Goal: Transaction & Acquisition: Download file/media

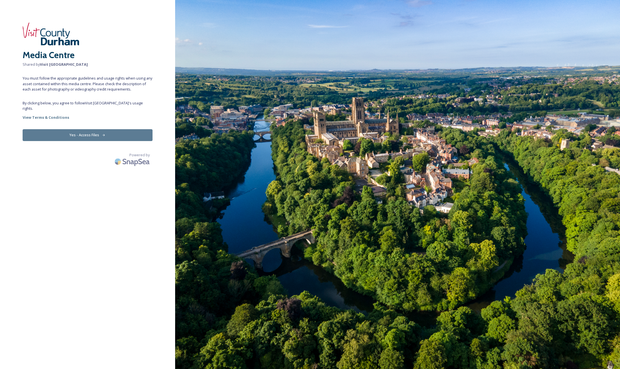
click at [92, 129] on button "Yes - Access Files" at bounding box center [88, 135] width 130 height 12
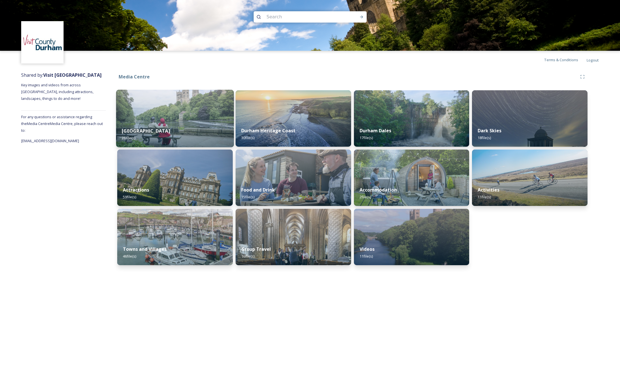
click at [178, 124] on div "Durham City 26 file(s)" at bounding box center [175, 135] width 118 height 26
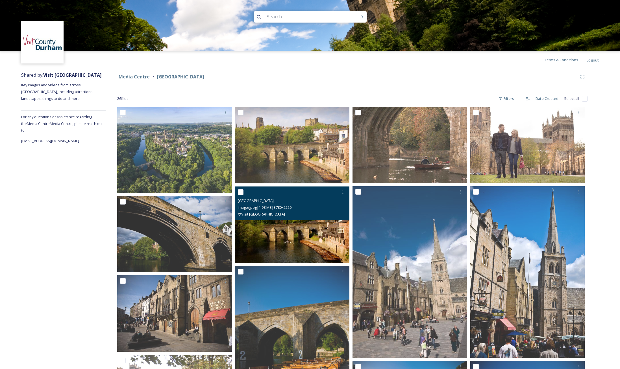
click at [291, 234] on img at bounding box center [292, 225] width 115 height 77
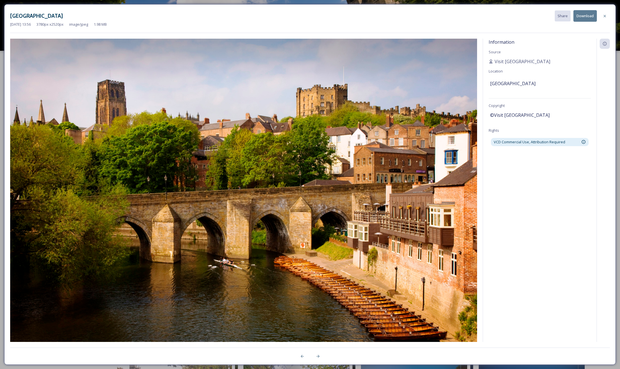
click at [585, 16] on button "Download" at bounding box center [584, 16] width 23 height 12
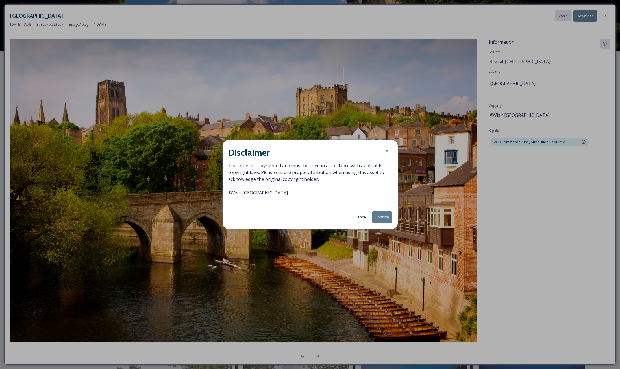
click at [387, 218] on button "Confirm" at bounding box center [382, 218] width 20 height 12
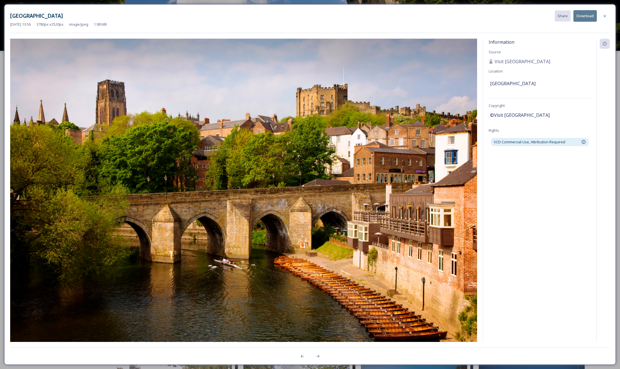
click at [564, 190] on div "Information Source Visit County [GEOGRAPHIC_DATA] Location [GEOGRAPHIC_DATA] Co…" at bounding box center [540, 191] width 114 height 304
click at [603, 15] on icon at bounding box center [605, 16] width 5 height 5
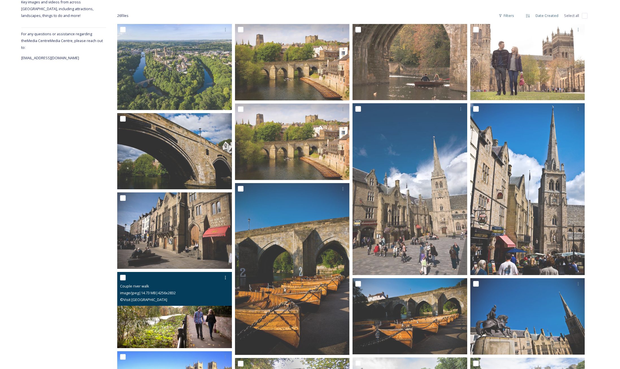
scroll to position [84, 0]
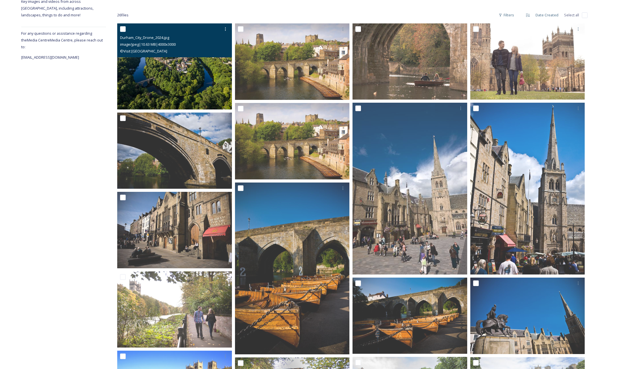
click at [175, 70] on img at bounding box center [174, 66] width 115 height 86
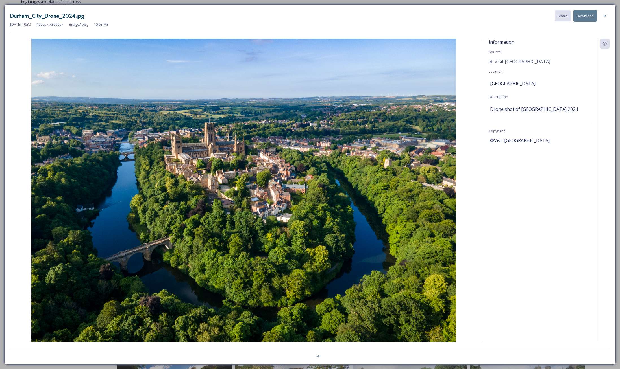
click at [585, 13] on button "Download" at bounding box center [584, 16] width 23 height 12
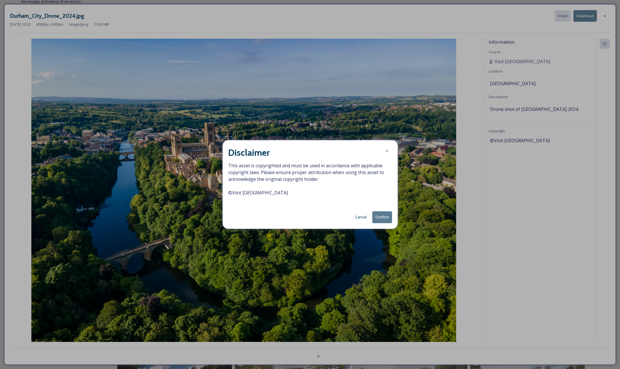
click at [381, 217] on button "Confirm" at bounding box center [382, 218] width 20 height 12
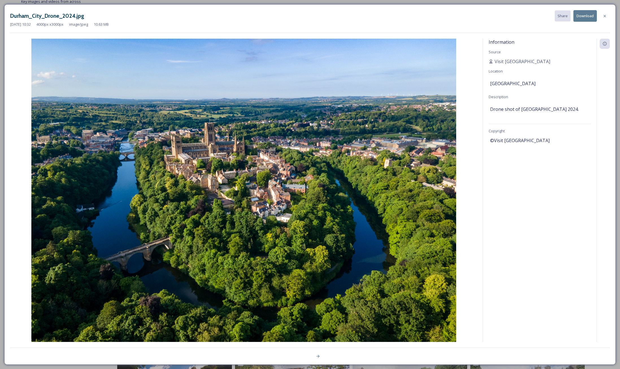
click at [576, 187] on div "Information Source Visit County [GEOGRAPHIC_DATA] Location [GEOGRAPHIC_DATA] De…" at bounding box center [540, 191] width 114 height 304
click at [604, 15] on icon at bounding box center [605, 16] width 2 height 2
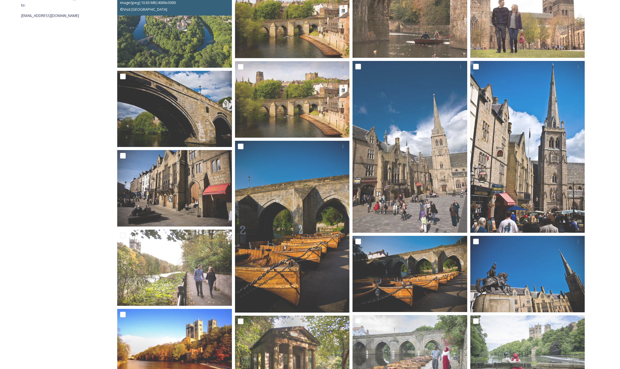
scroll to position [0, 0]
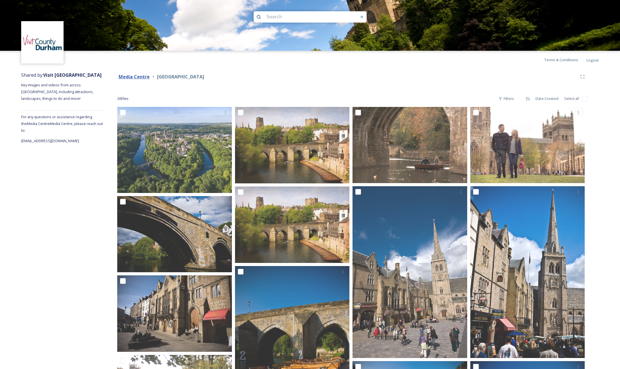
click at [140, 77] on strong "Media Centre" at bounding box center [134, 77] width 31 height 6
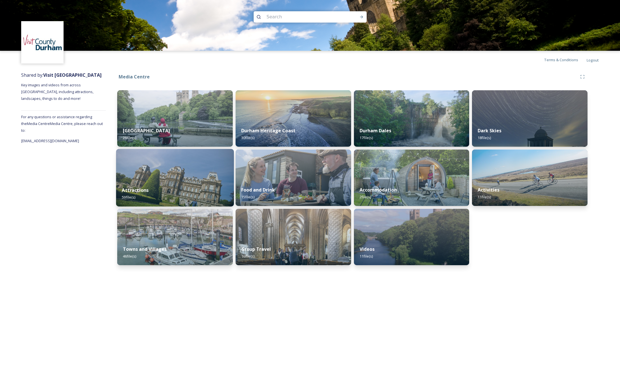
click at [177, 187] on div "Attractions 59 file(s)" at bounding box center [175, 194] width 118 height 26
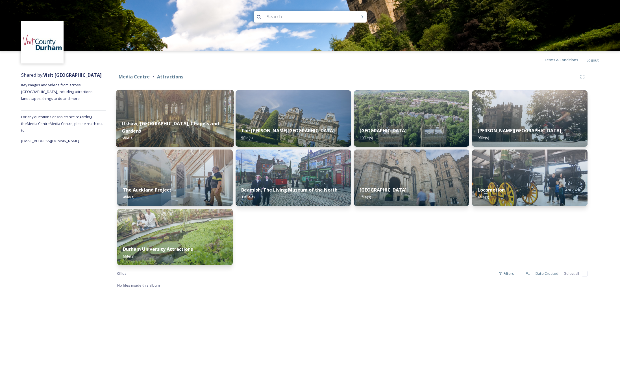
click at [175, 115] on img at bounding box center [175, 119] width 118 height 58
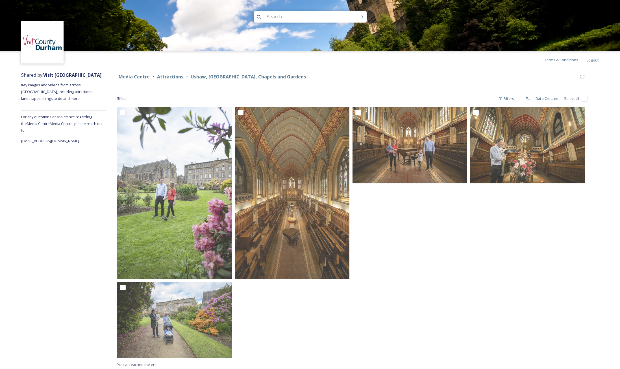
scroll to position [2, 0]
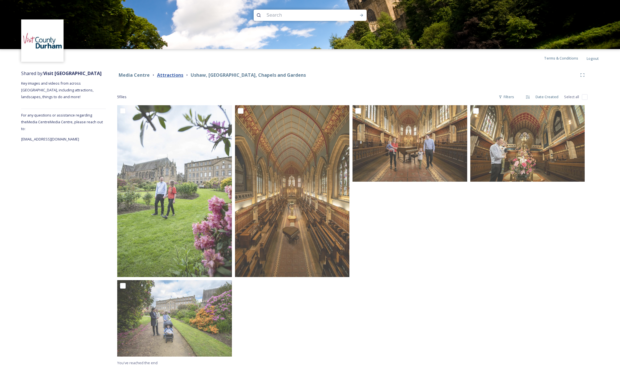
click at [172, 74] on strong "Attractions" at bounding box center [170, 75] width 26 height 6
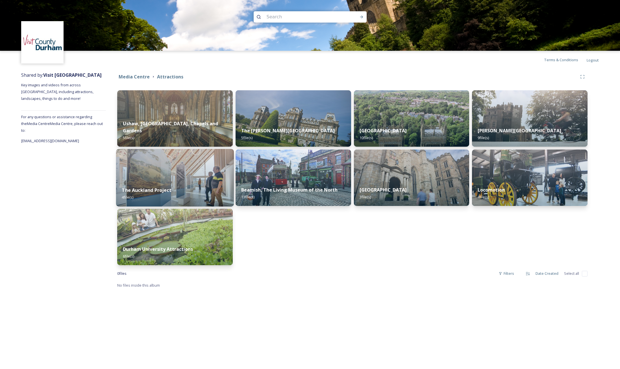
click at [185, 175] on img at bounding box center [175, 178] width 118 height 58
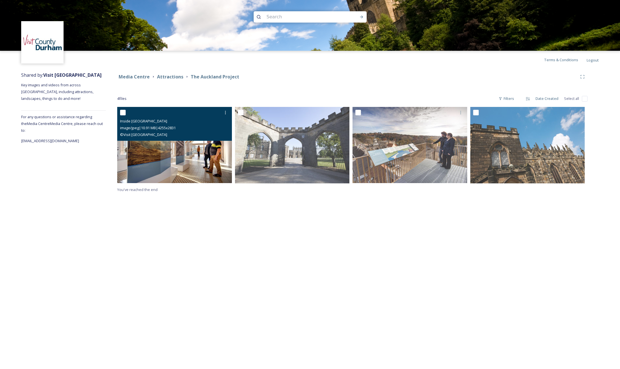
click at [192, 143] on img at bounding box center [174, 145] width 115 height 76
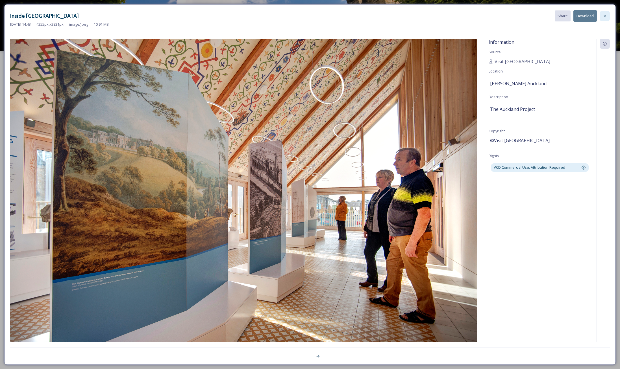
click at [605, 15] on icon at bounding box center [605, 16] width 5 height 5
